Goal: Book appointment/travel/reservation

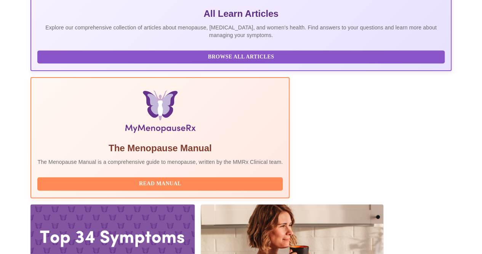
scroll to position [177, 0]
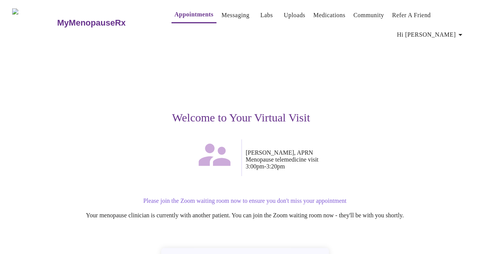
scroll to position [63, 0]
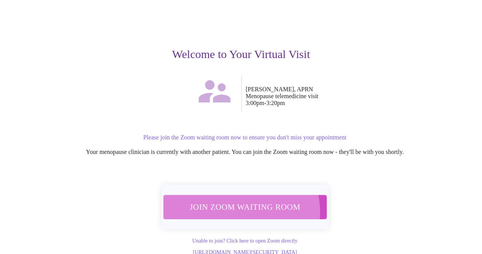
click at [242, 208] on span "Join Zoom Waiting Room" at bounding box center [245, 206] width 144 height 14
